Goal: Information Seeking & Learning: Learn about a topic

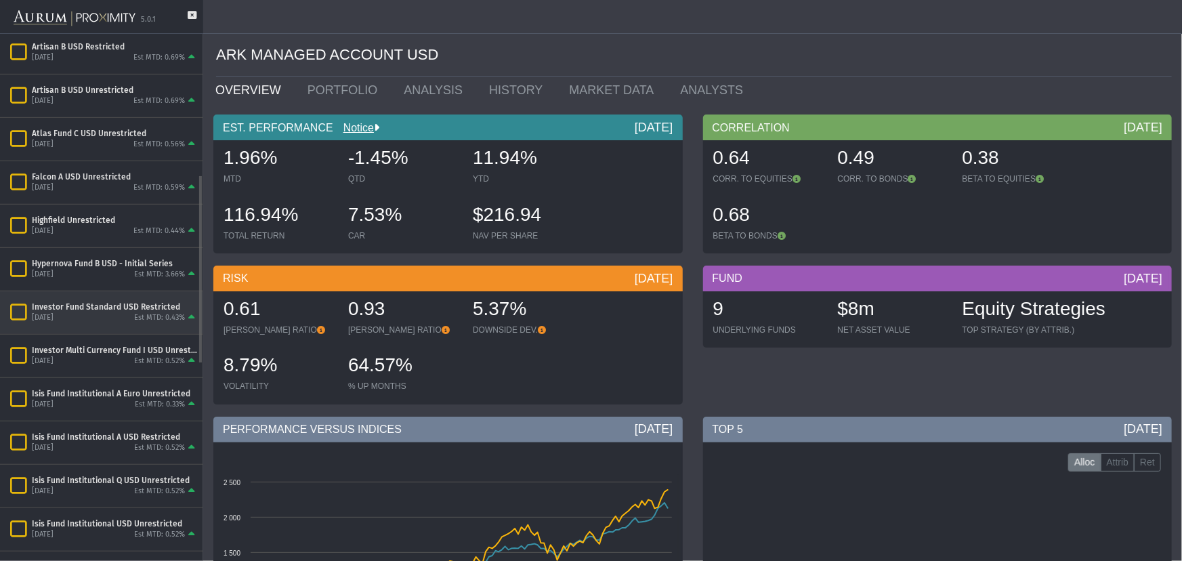
scroll to position [788, 0]
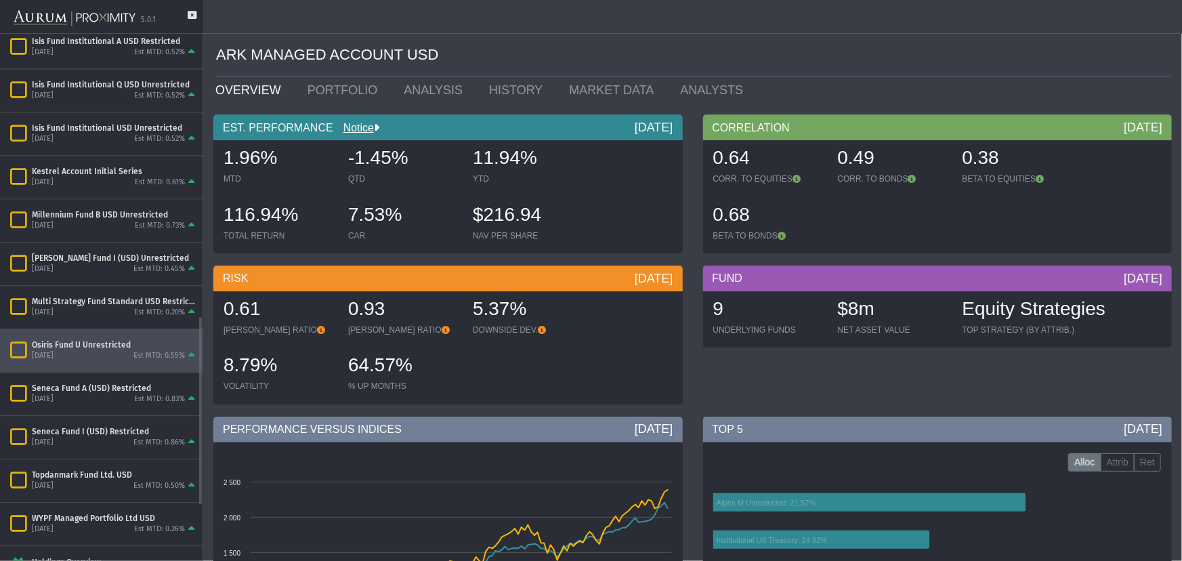
click at [75, 335] on div "Osiris Fund U Unrestricted [DATE] Est MTD: 0.55%" at bounding box center [101, 350] width 203 height 43
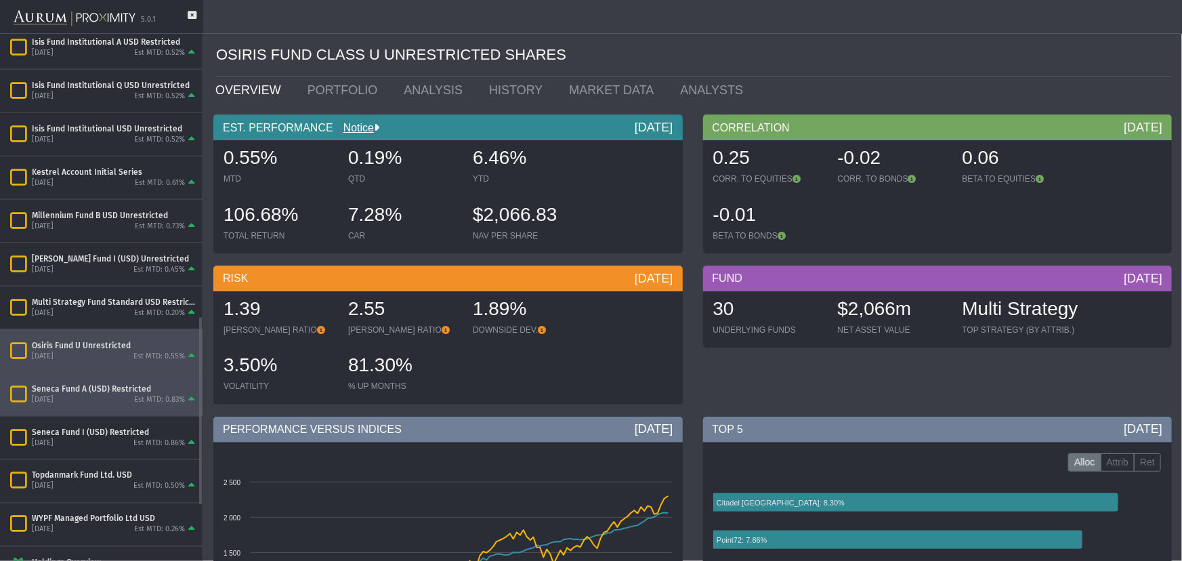
scroll to position [788, 0]
click at [93, 402] on div "[DATE] Est MTD: 0.83%" at bounding box center [115, 399] width 166 height 12
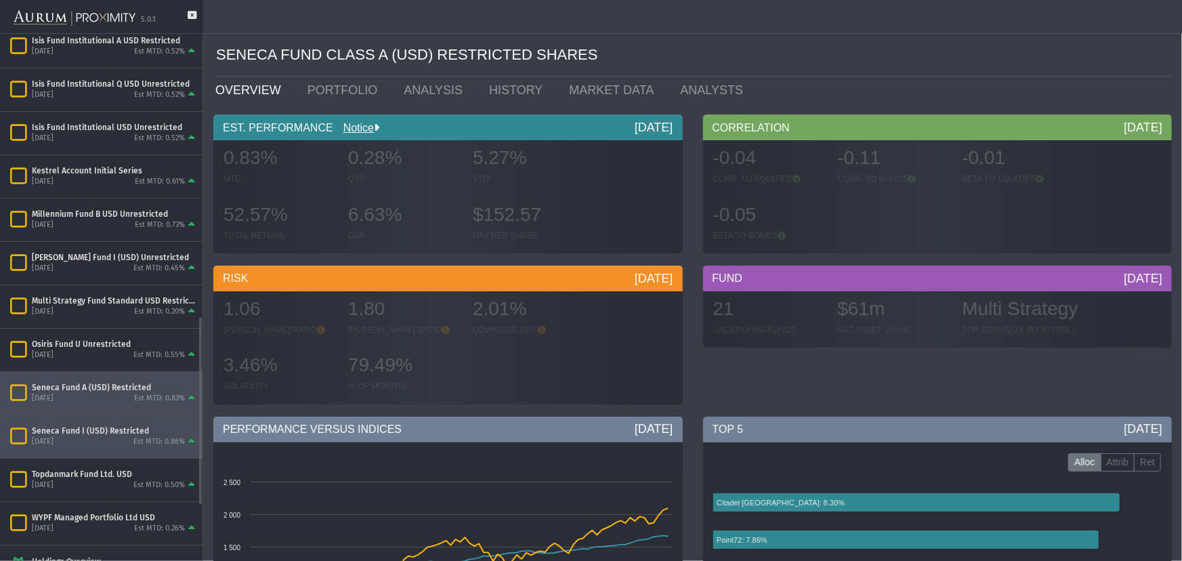
click at [102, 429] on div "Seneca Fund I (USD) Restricted" at bounding box center [115, 430] width 166 height 11
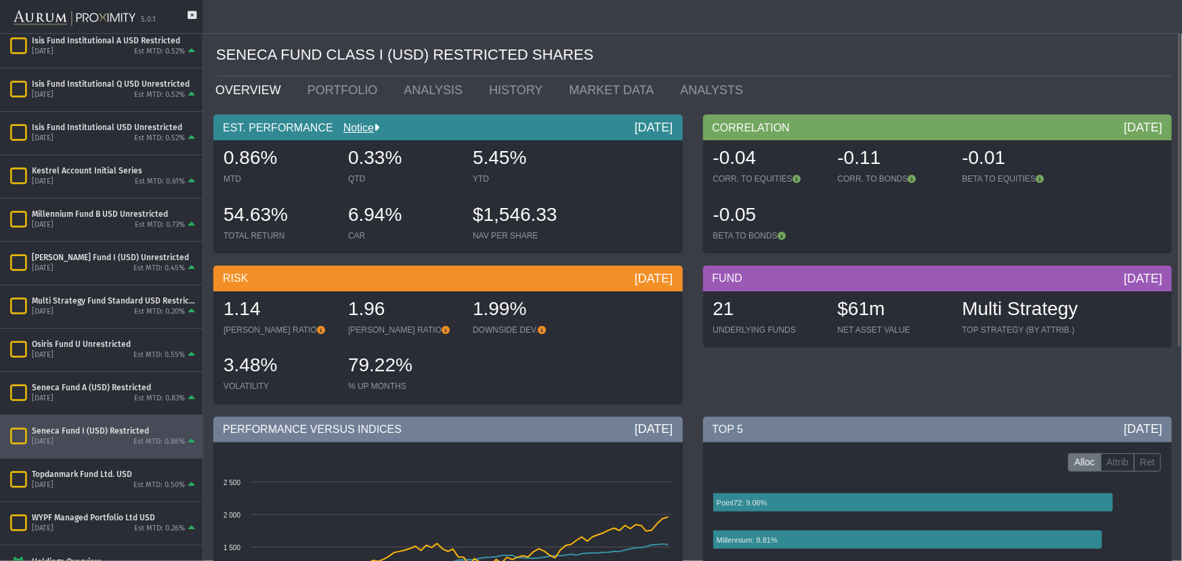
click at [841, 380] on div "FUND [DATE] 21 UNDERLYING FUNDS $61m NET ASSET VALUE Multi Strategy TOP STRATEG…" at bounding box center [938, 339] width 490 height 146
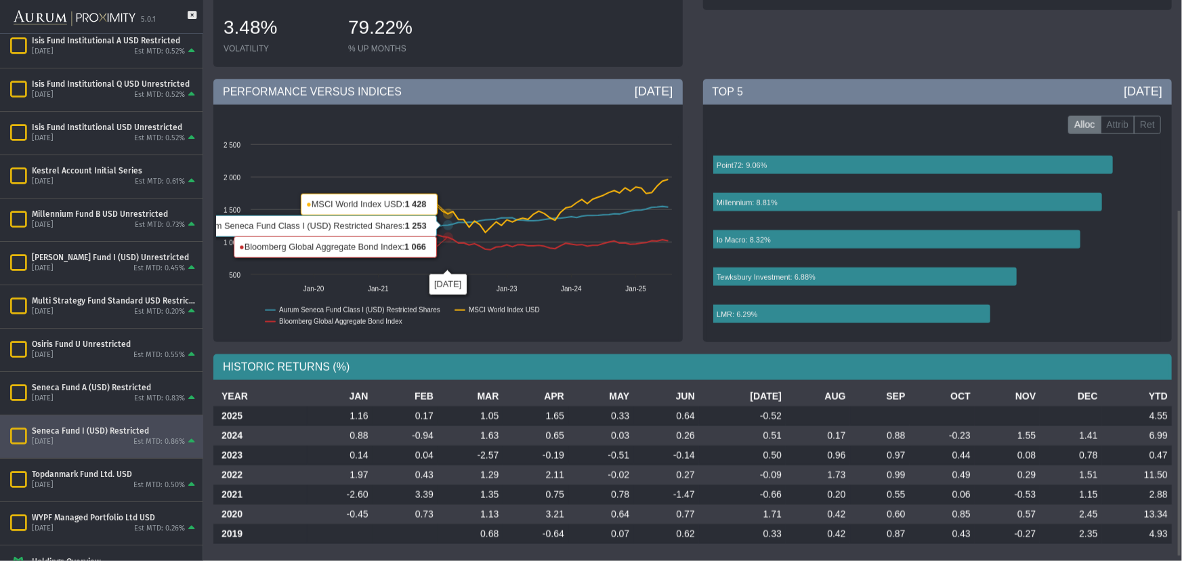
scroll to position [344, 0]
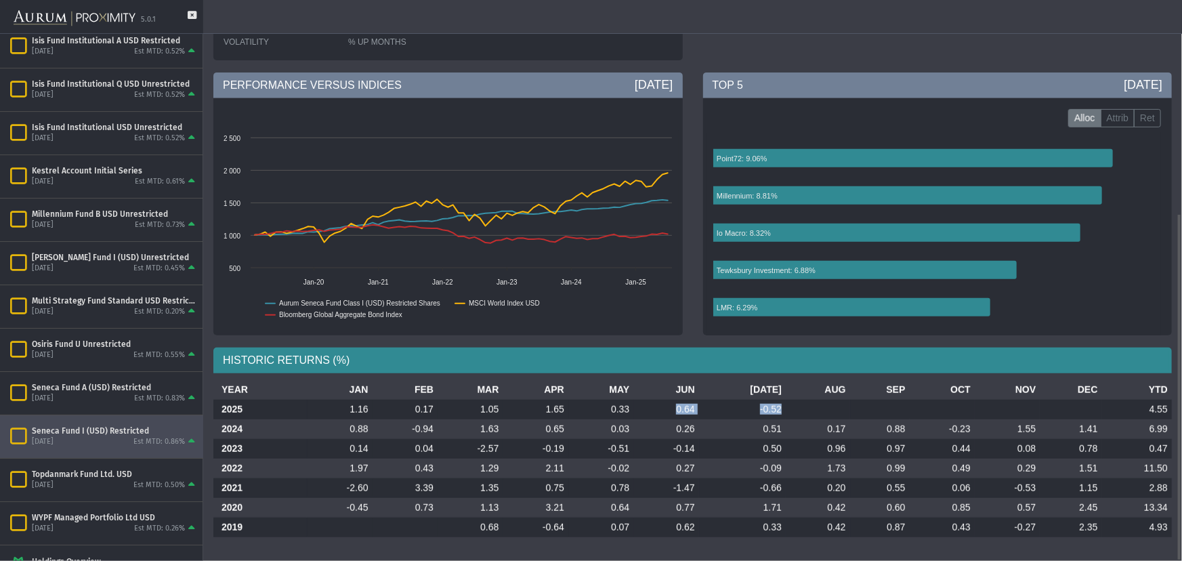
drag, startPoint x: 689, startPoint y: 406, endPoint x: 783, endPoint y: 407, distance: 94.2
click at [783, 407] on tr "2025 1.16 0.17 1.05 1.65 0.33 0.64 -0.52 4.55" at bounding box center [692, 410] width 958 height 20
click at [786, 407] on td at bounding box center [818, 410] width 64 height 20
drag, startPoint x: 751, startPoint y: 407, endPoint x: 786, endPoint y: 407, distance: 35.2
click at [786, 407] on tr "2025 1.16 0.17 1.05 1.65 0.33 0.64 -0.52 4.55" at bounding box center [692, 410] width 958 height 20
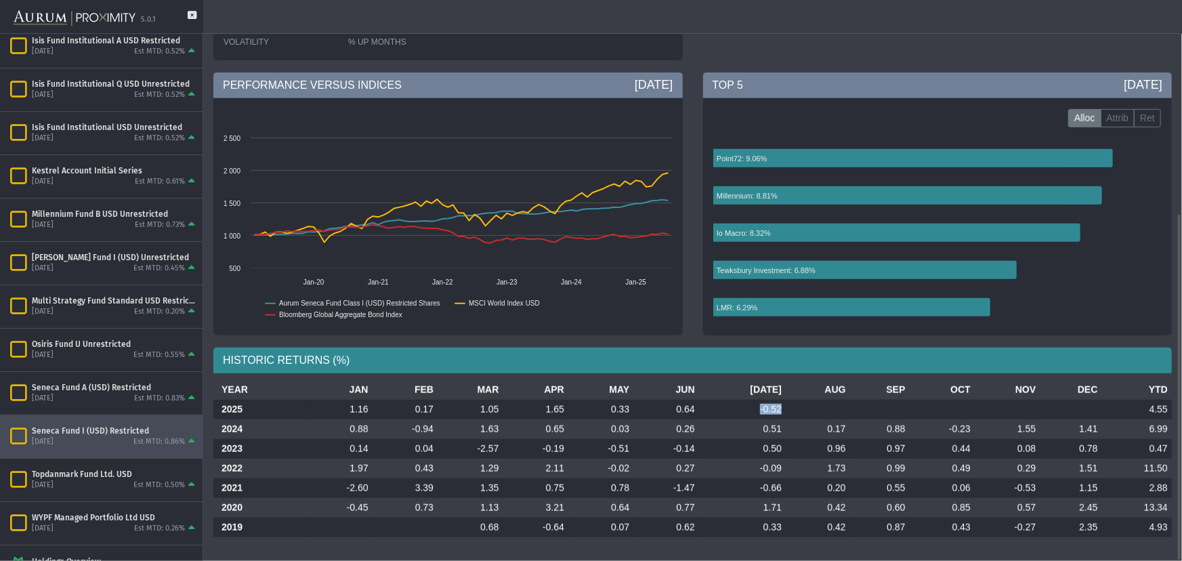
click at [786, 406] on td at bounding box center [818, 410] width 64 height 20
